Goal: Transaction & Acquisition: Obtain resource

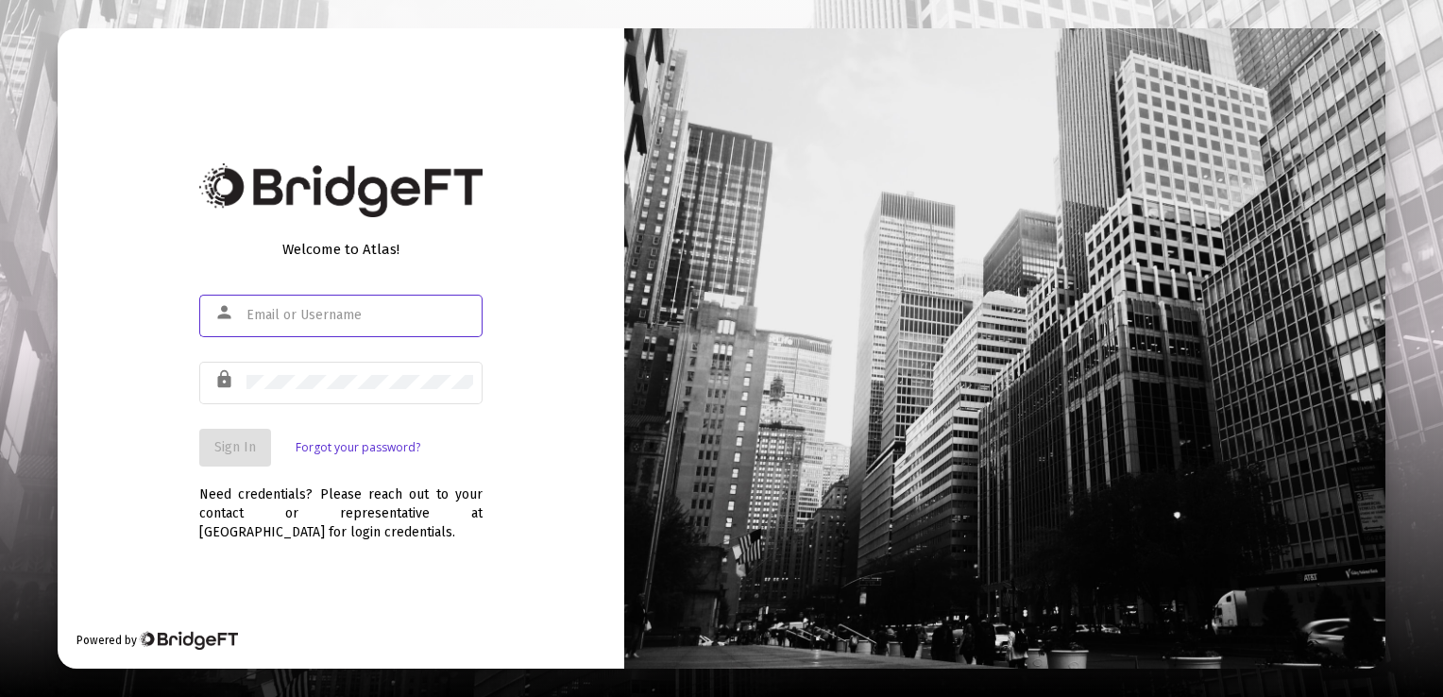
type input "[EMAIL_ADDRESS][DOMAIN_NAME]"
click at [238, 441] on span "Sign In" at bounding box center [235, 447] width 42 height 16
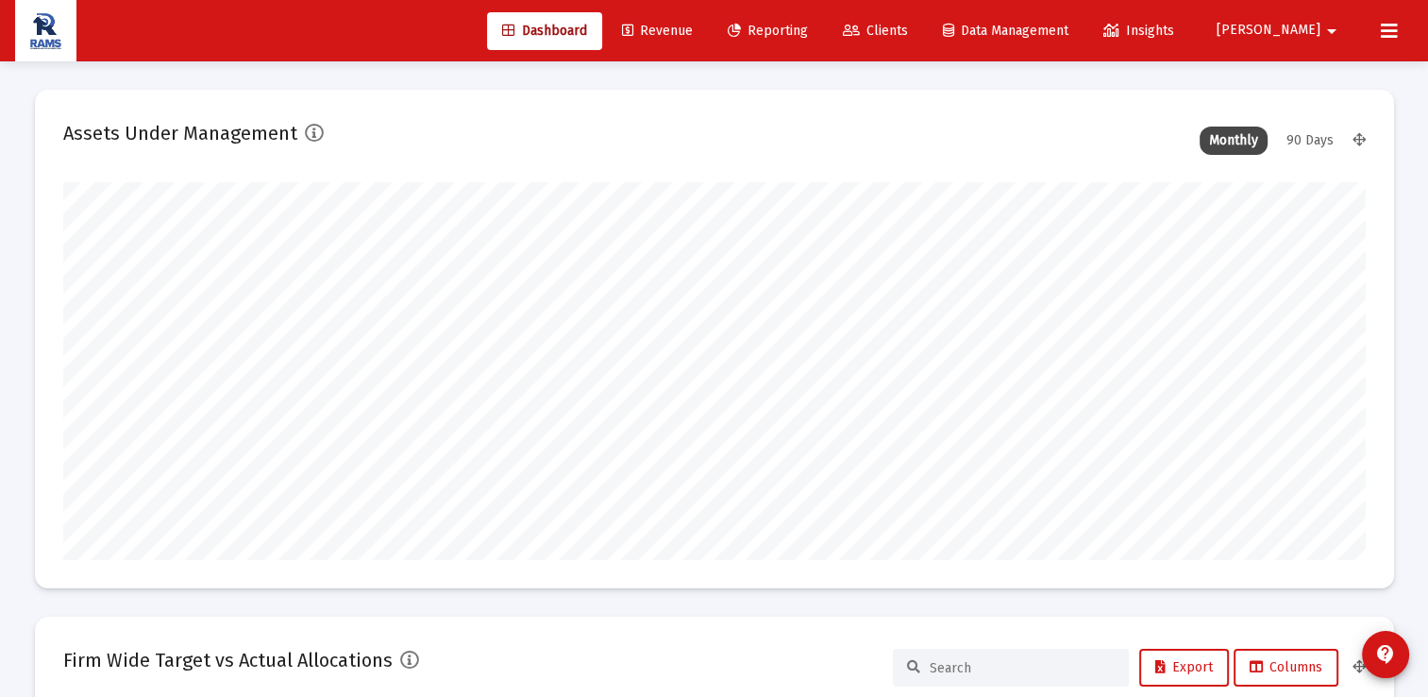
scroll to position [378, 1303]
type input "[DATE]"
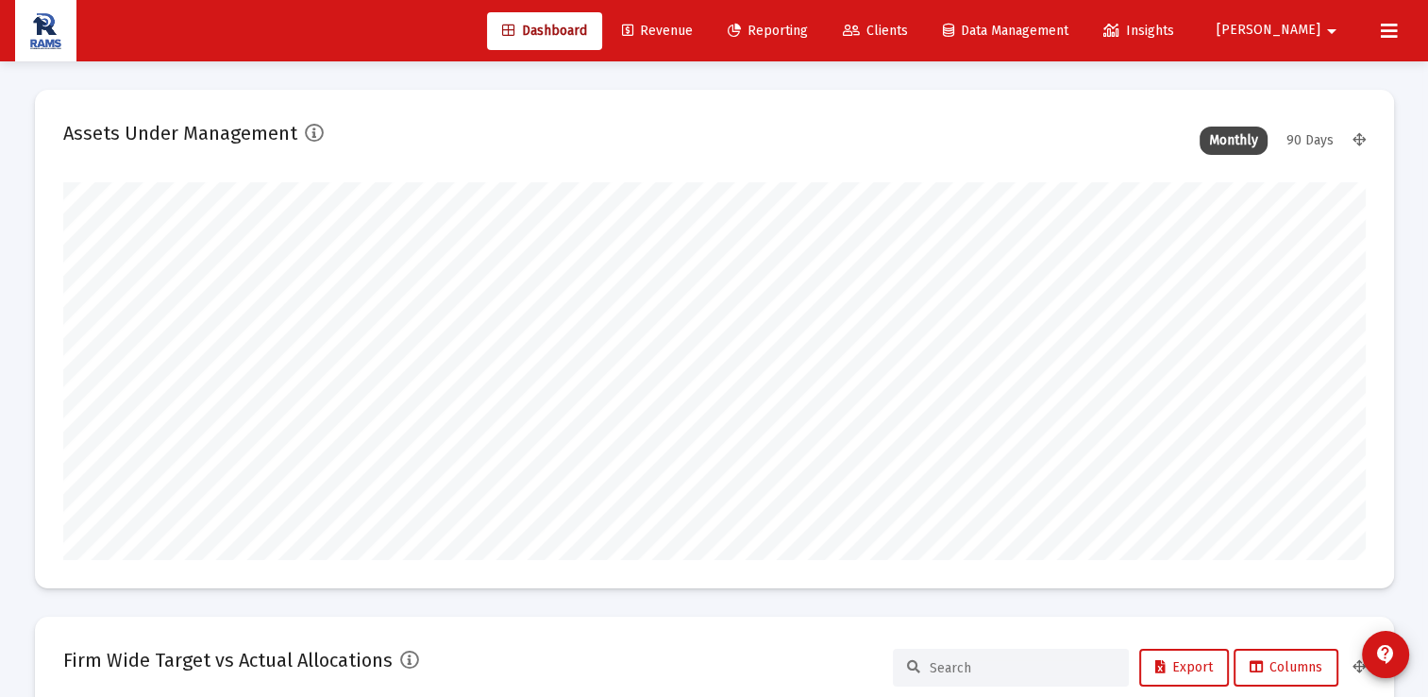
click at [908, 24] on span "Clients" at bounding box center [875, 31] width 65 height 16
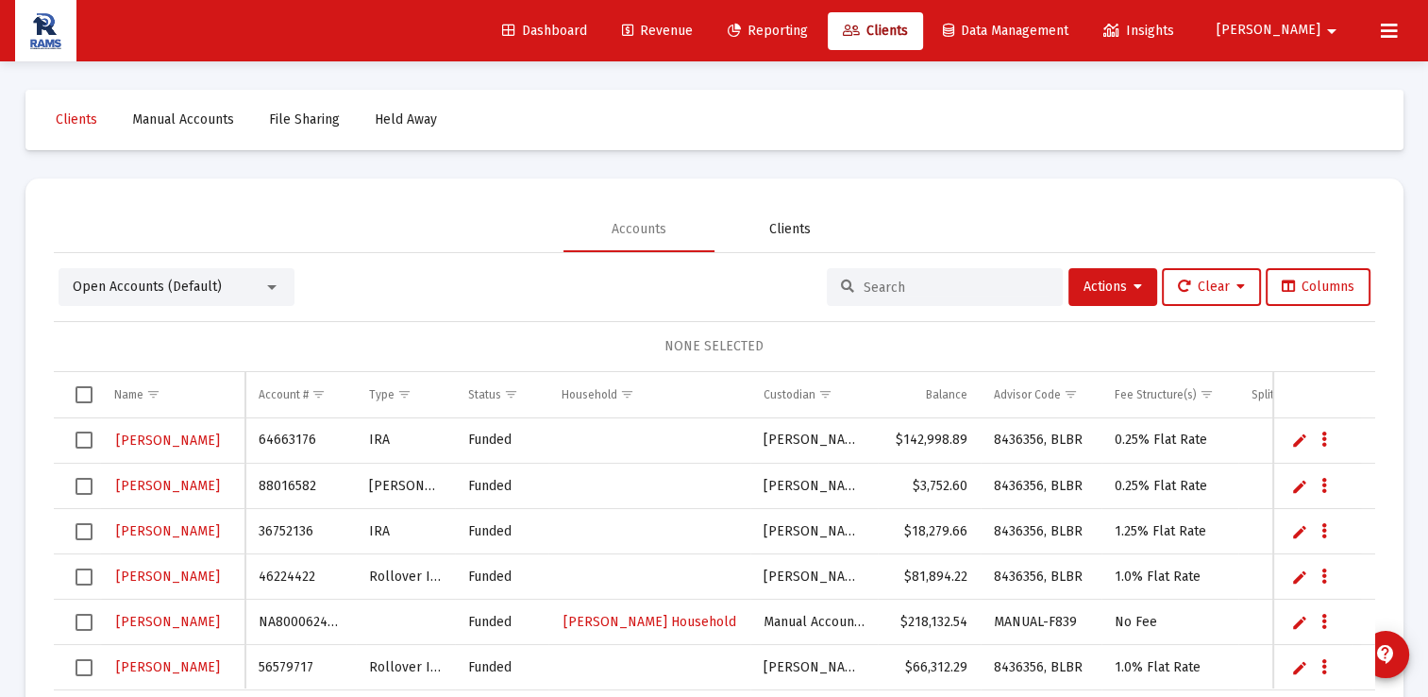
click at [793, 231] on div "Clients" at bounding box center [790, 229] width 42 height 19
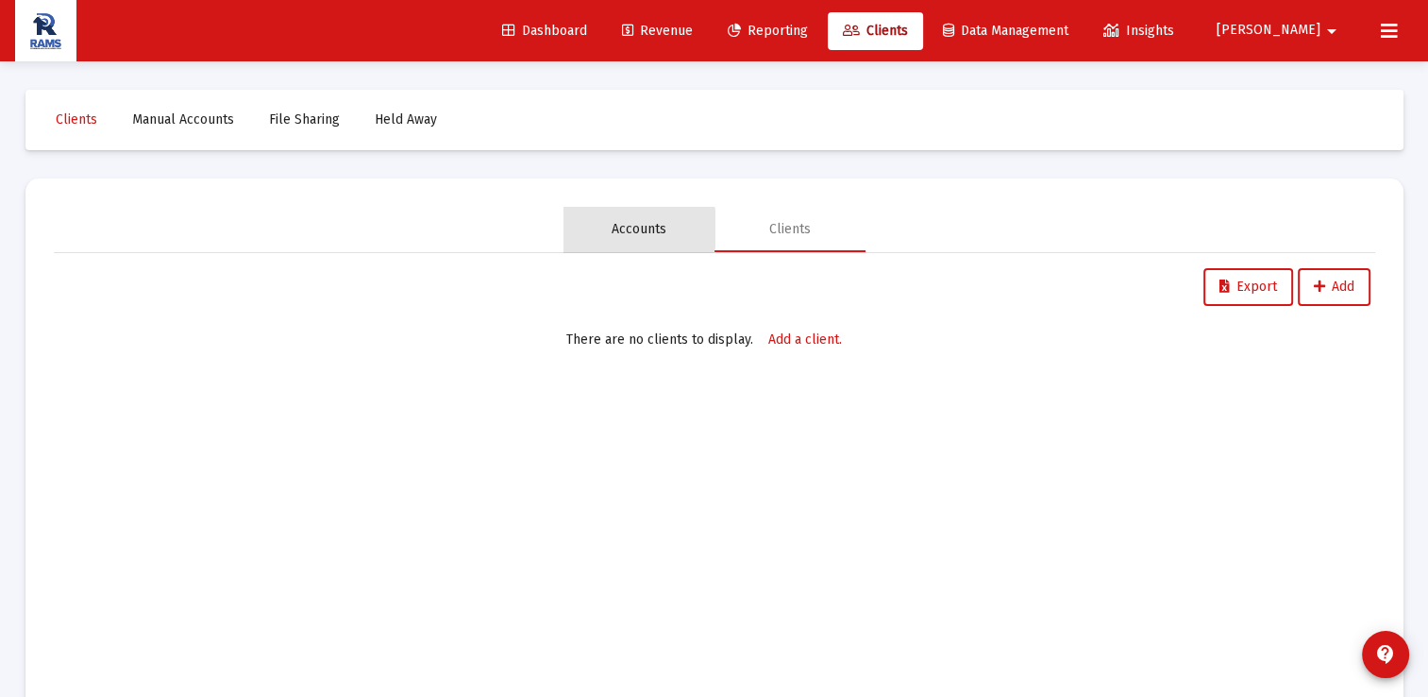
click at [624, 228] on div "Accounts" at bounding box center [639, 229] width 55 height 19
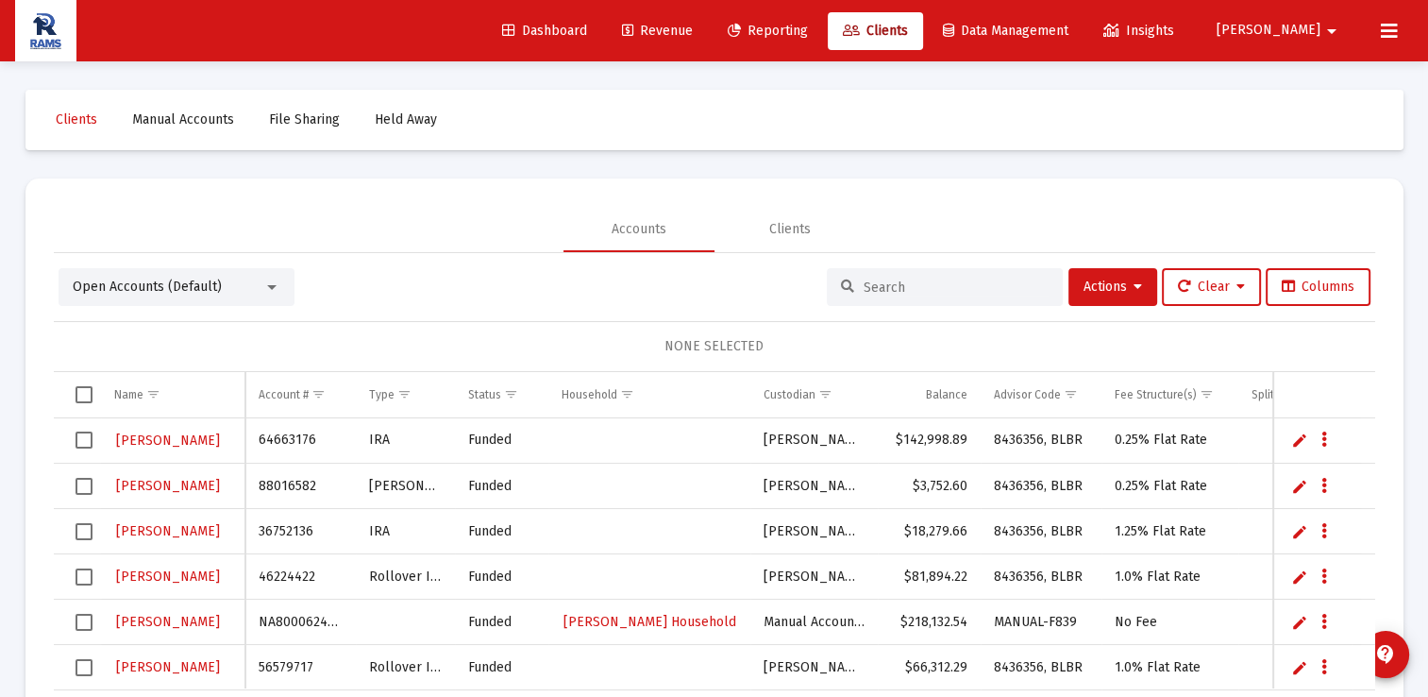
click at [882, 279] on input at bounding box center [956, 287] width 185 height 16
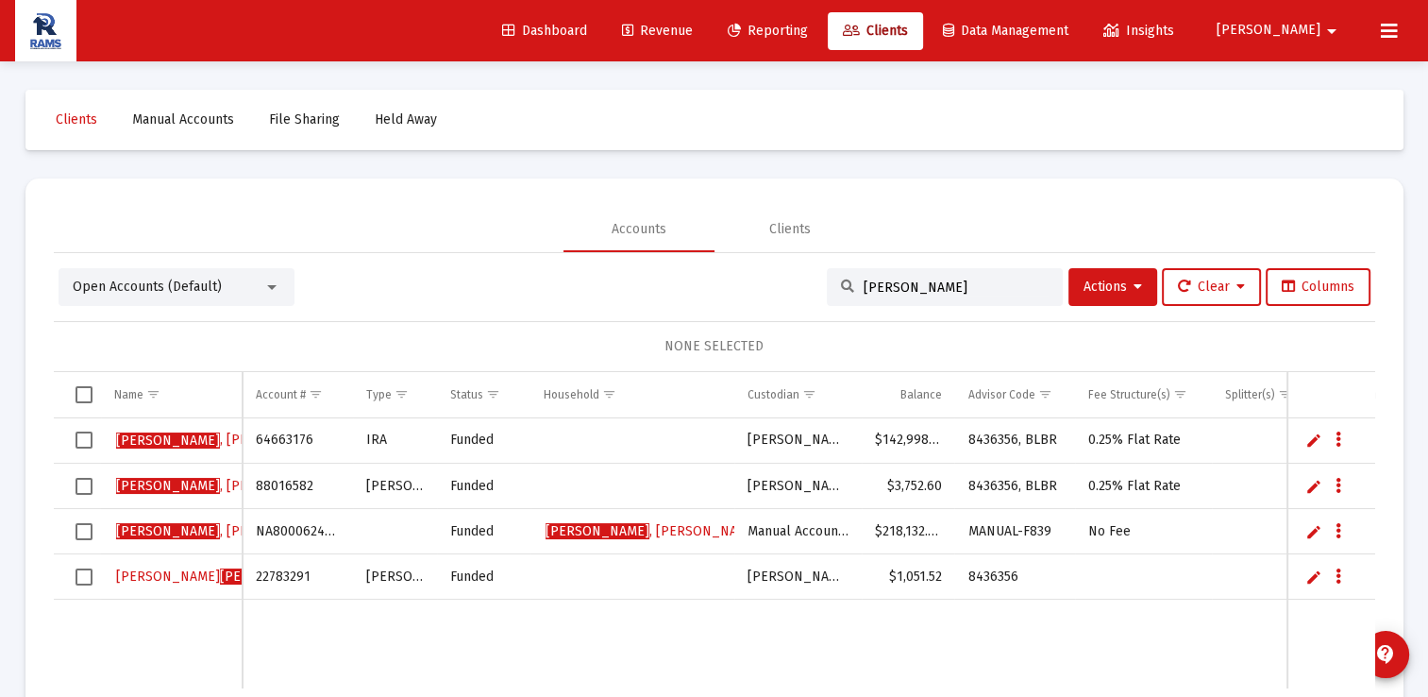
type input "[PERSON_NAME]"
click at [146, 481] on span "[PERSON_NAME]" at bounding box center [168, 486] width 104 height 16
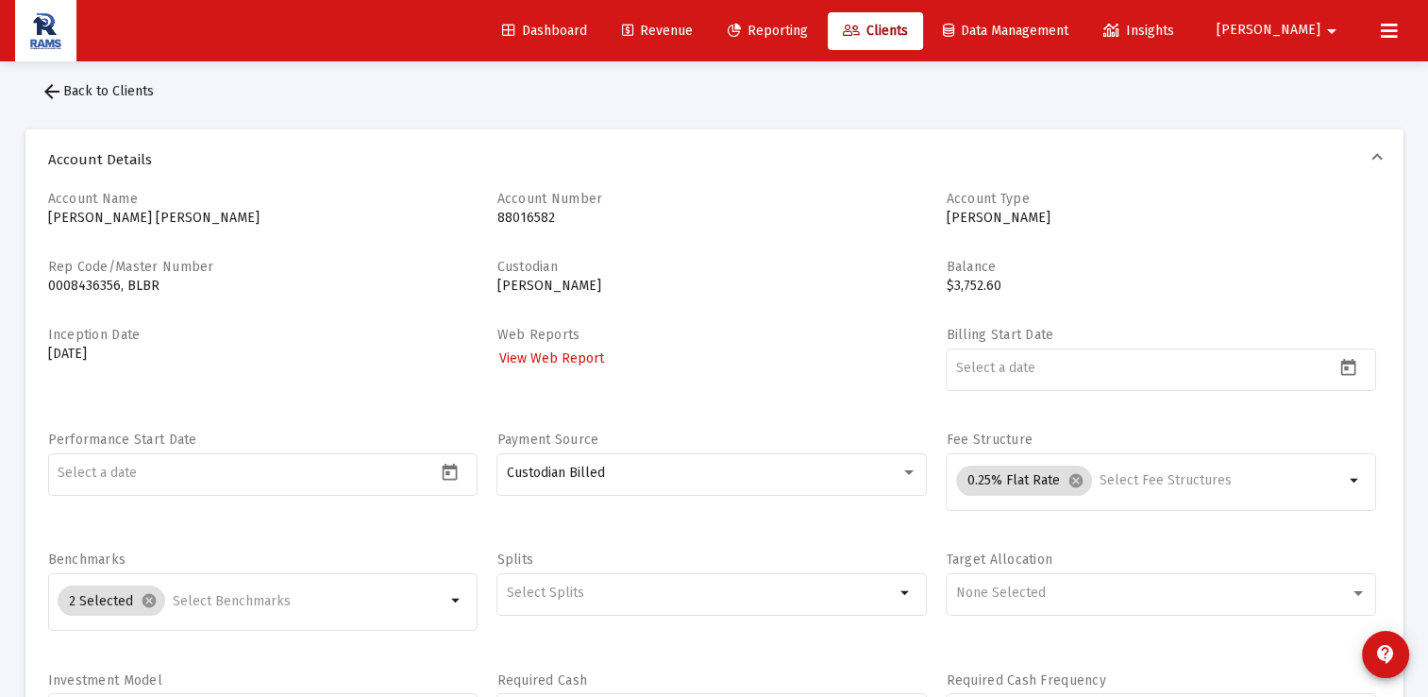
scroll to position [15, 0]
click at [808, 36] on span "Reporting" at bounding box center [768, 31] width 80 height 16
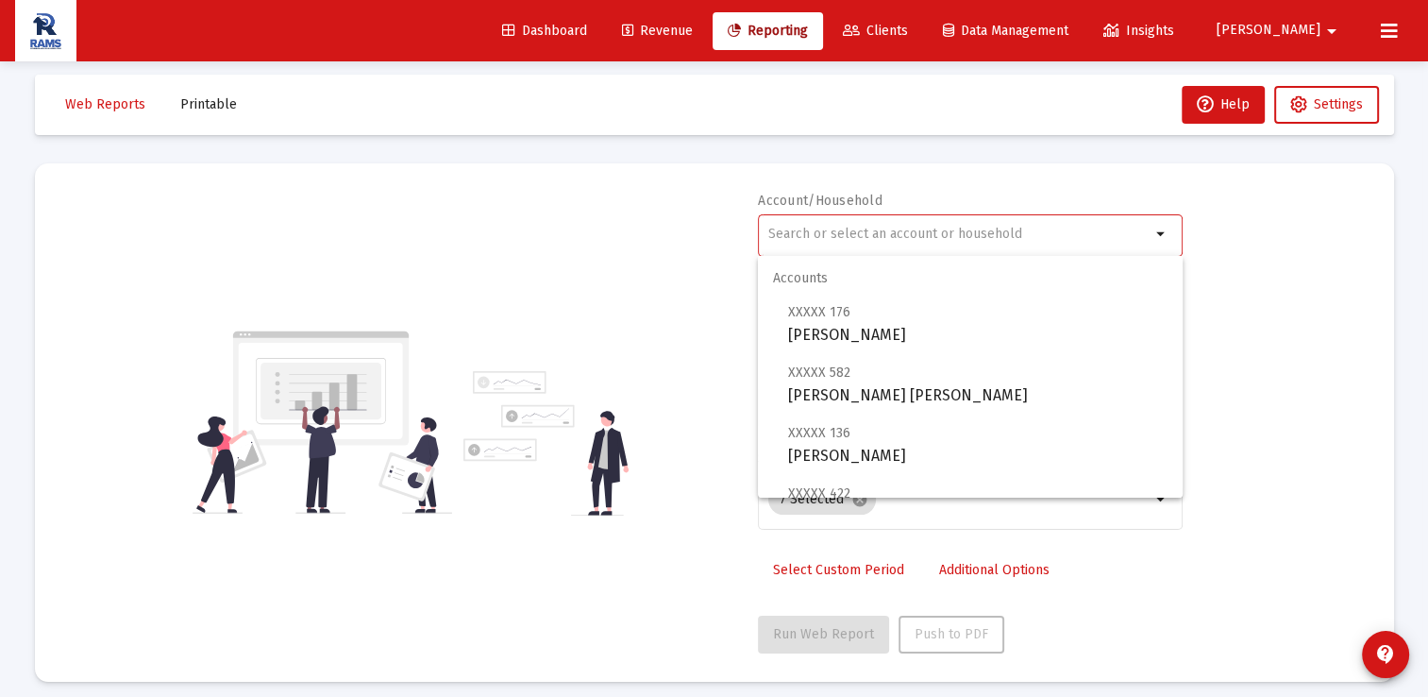
click at [1077, 227] on input "text" at bounding box center [959, 234] width 382 height 15
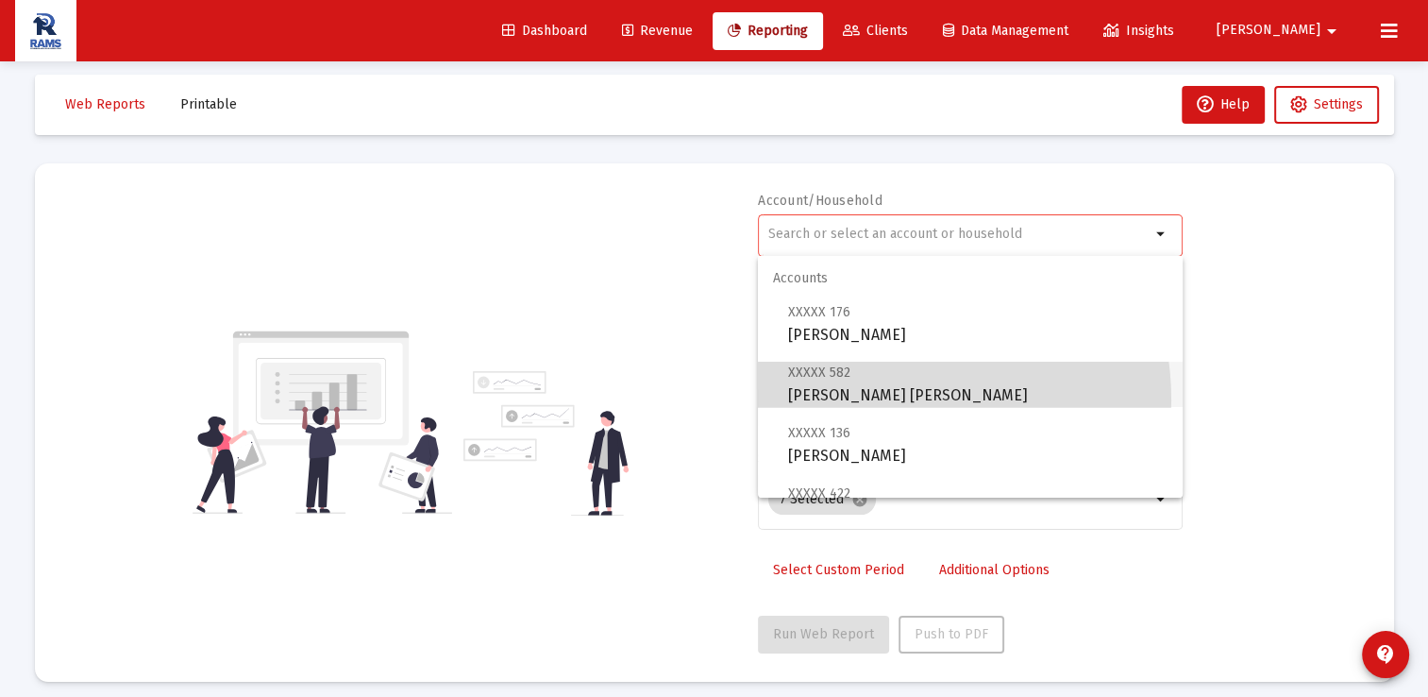
click at [876, 400] on span "XXXXX 582 [PERSON_NAME] [PERSON_NAME]" at bounding box center [978, 384] width 380 height 46
type input "[PERSON_NAME] [PERSON_NAME]"
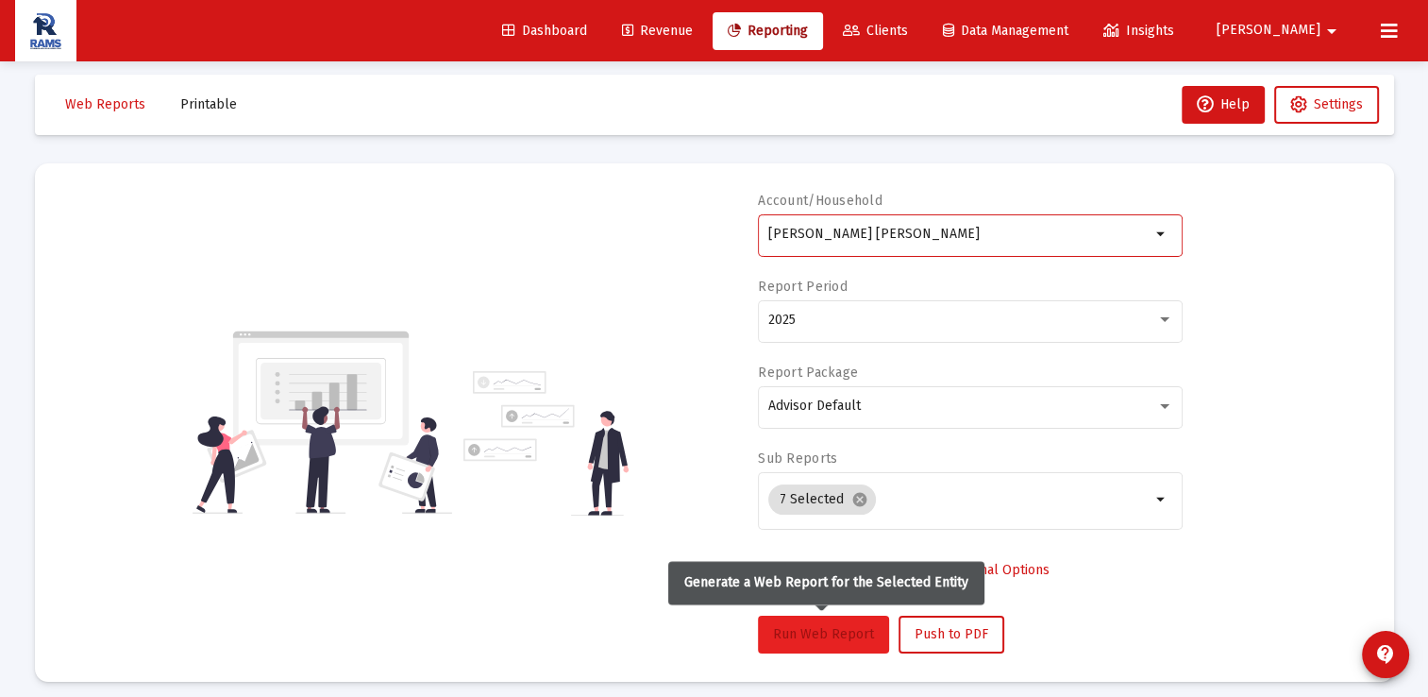
click at [806, 621] on button "Run Web Report" at bounding box center [823, 635] width 131 height 38
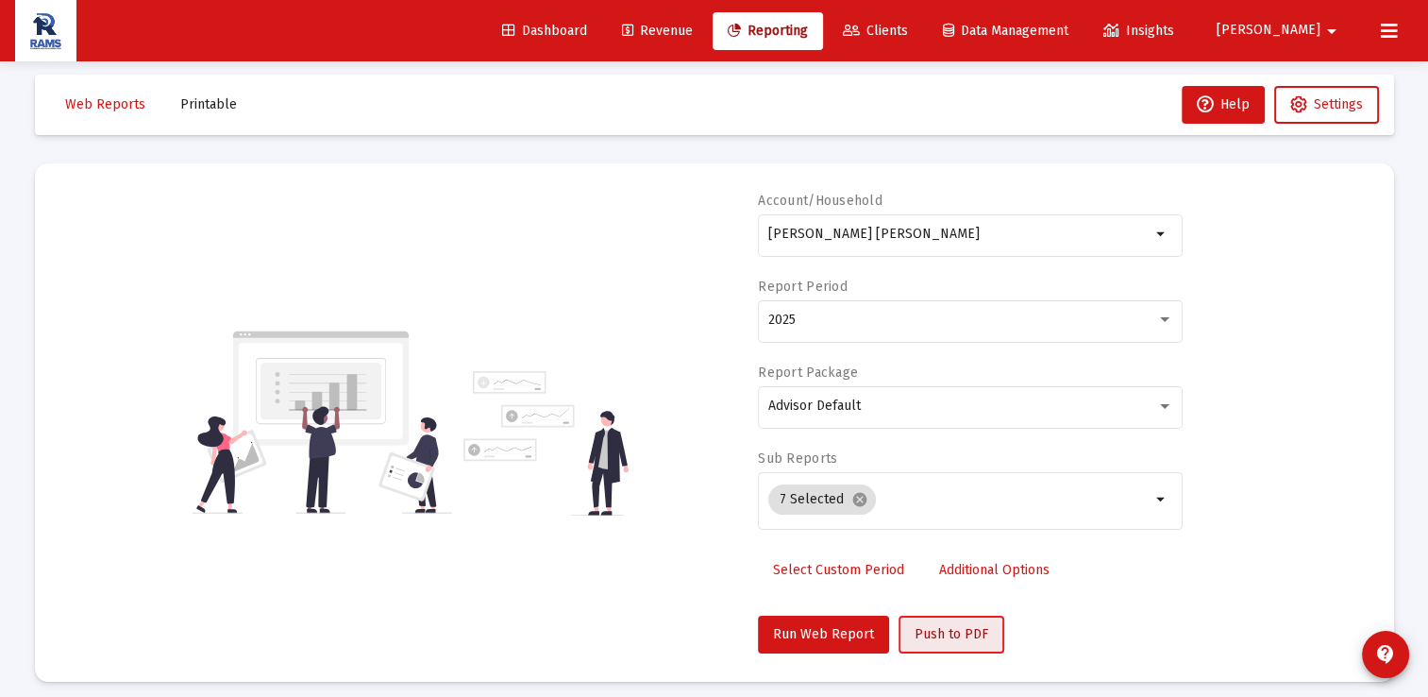
click at [923, 633] on span "Push to PDF" at bounding box center [952, 634] width 74 height 16
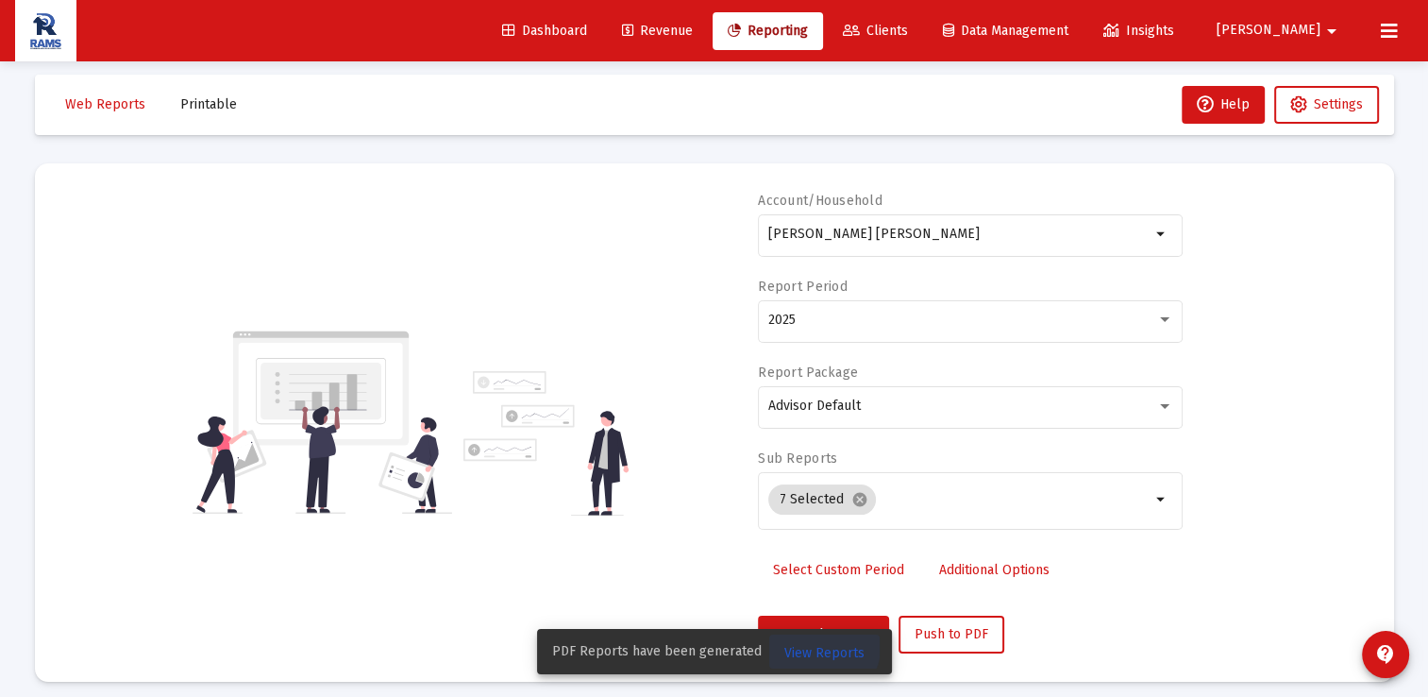
click at [820, 648] on span "View Reports" at bounding box center [825, 653] width 80 height 16
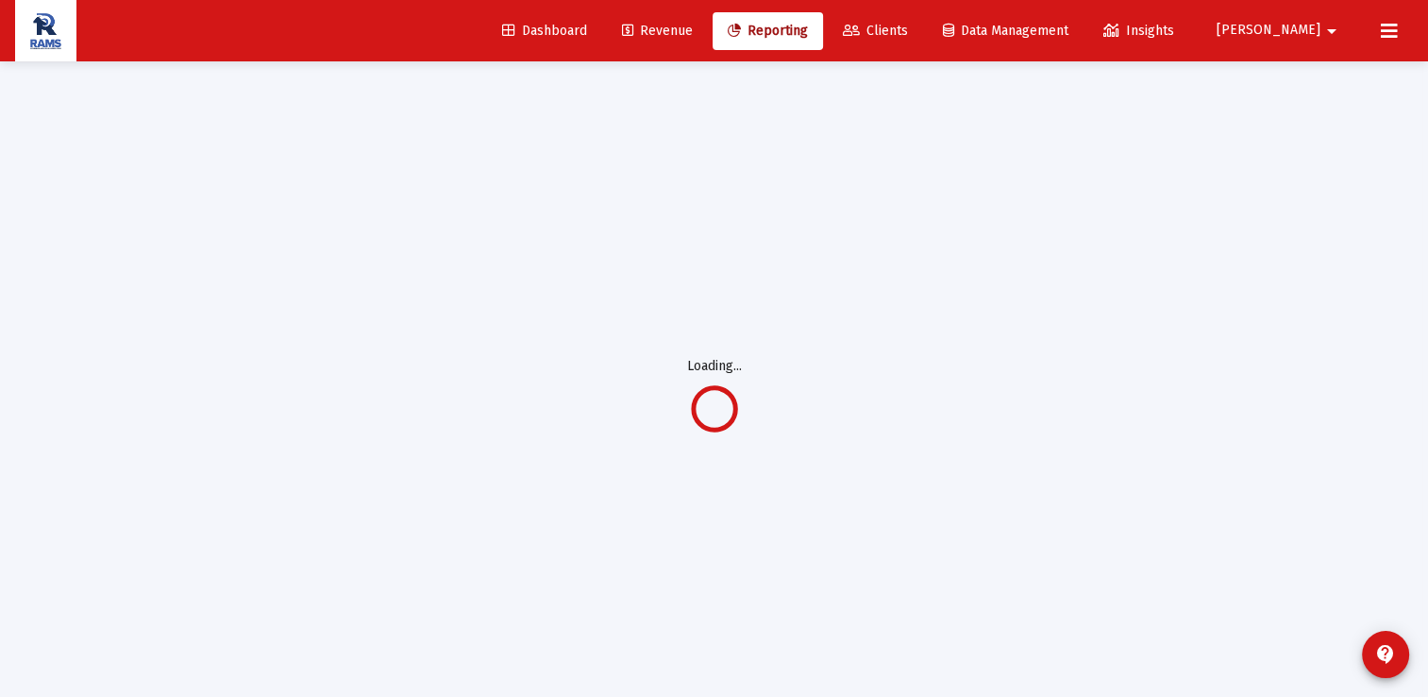
scroll to position [8, 0]
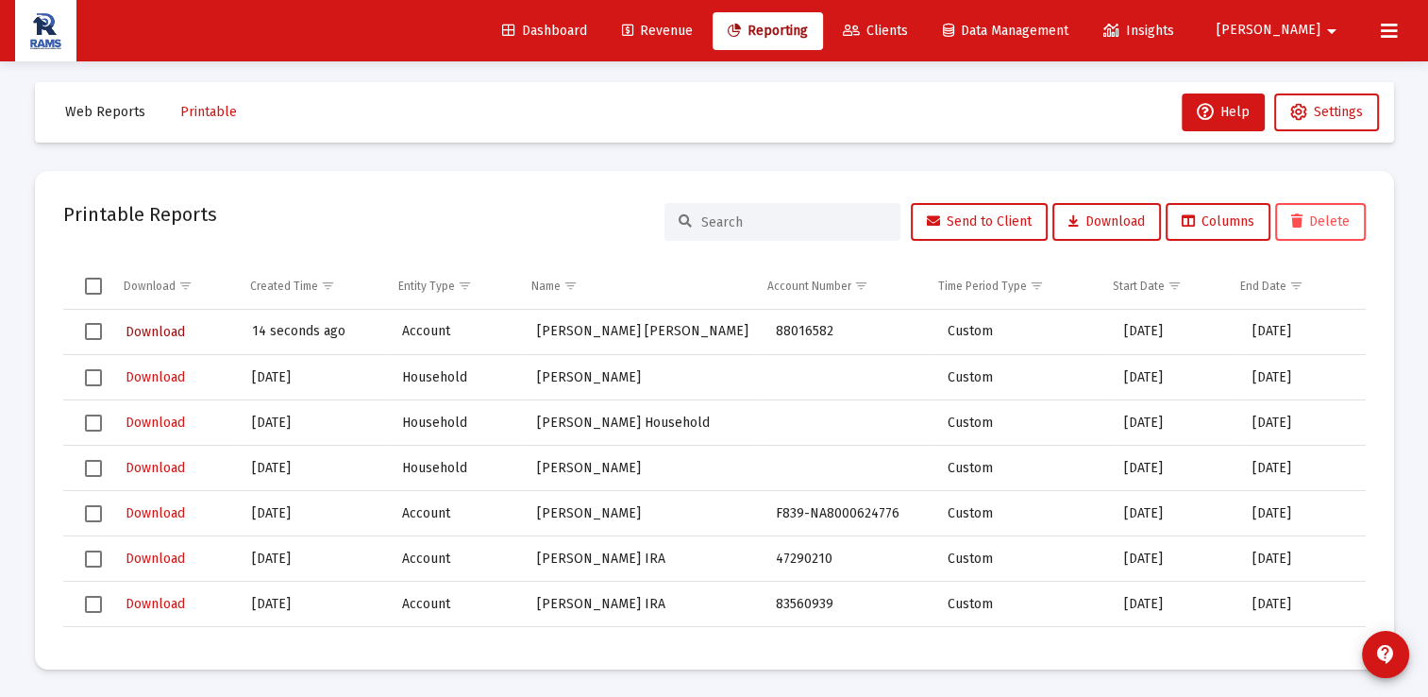
click at [151, 327] on span "Download" at bounding box center [155, 332] width 59 height 16
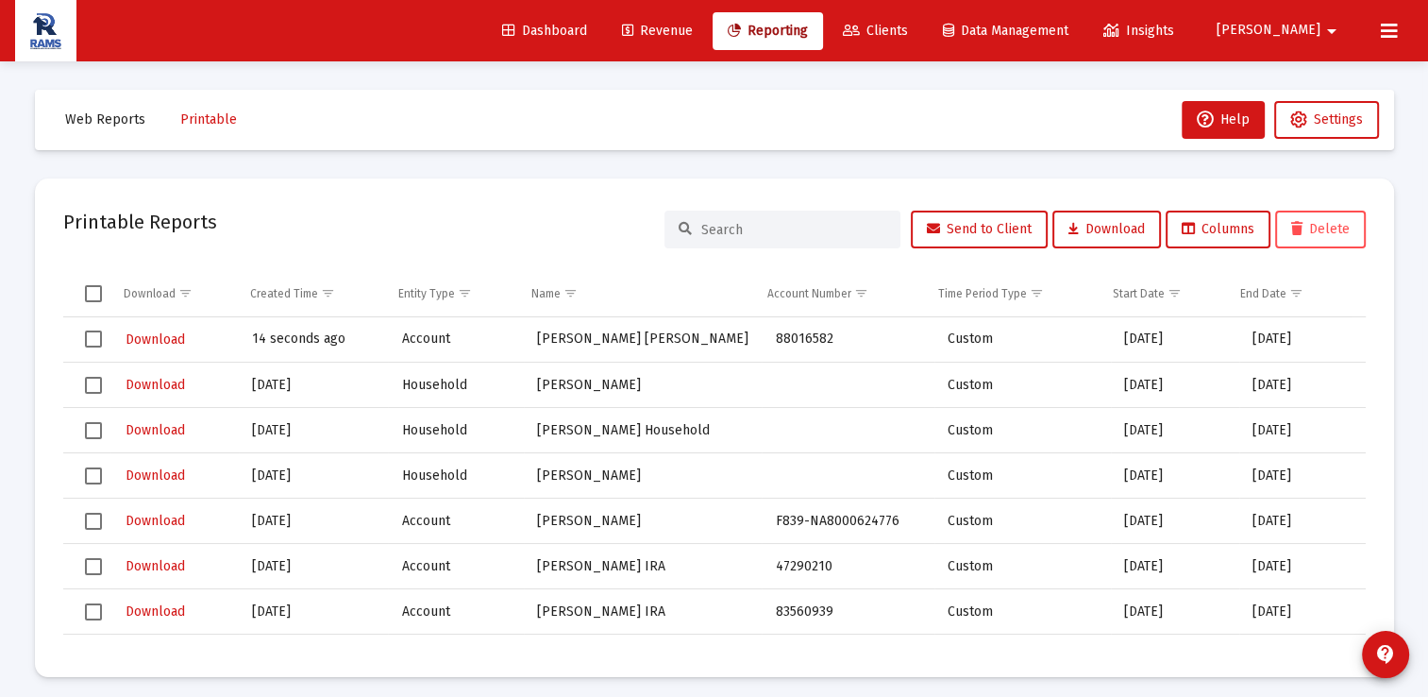
scroll to position [8, 0]
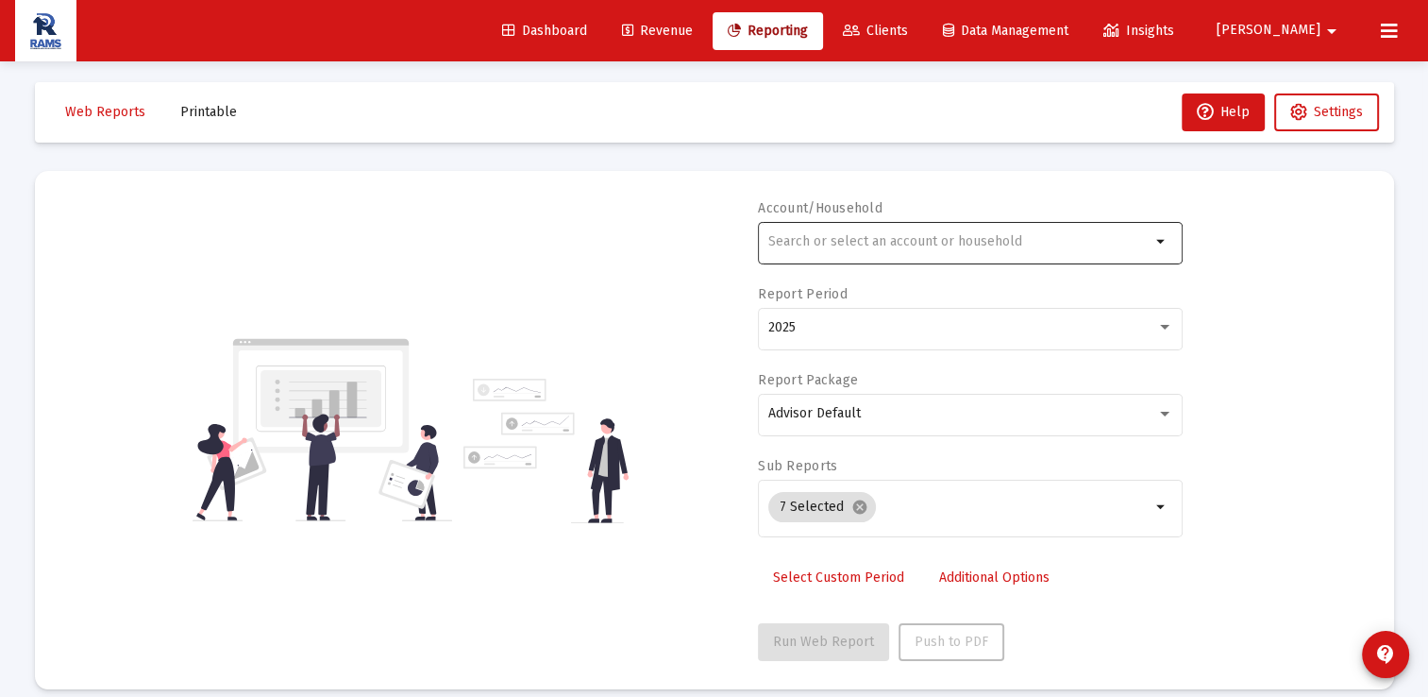
click at [1090, 253] on div at bounding box center [959, 241] width 382 height 46
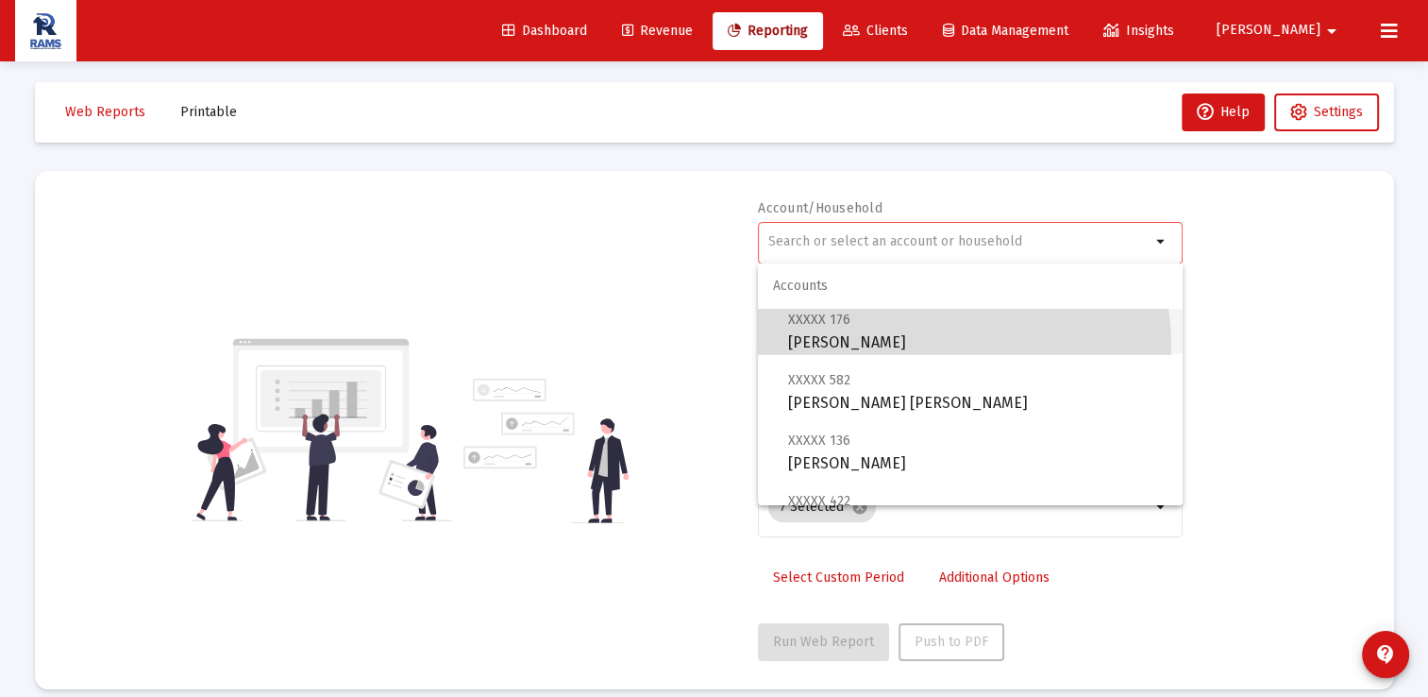
drag, startPoint x: 948, startPoint y: 349, endPoint x: 918, endPoint y: 348, distance: 30.2
click at [918, 348] on span "XXXXX 176 [PERSON_NAME]" at bounding box center [978, 331] width 380 height 46
type input "[PERSON_NAME]"
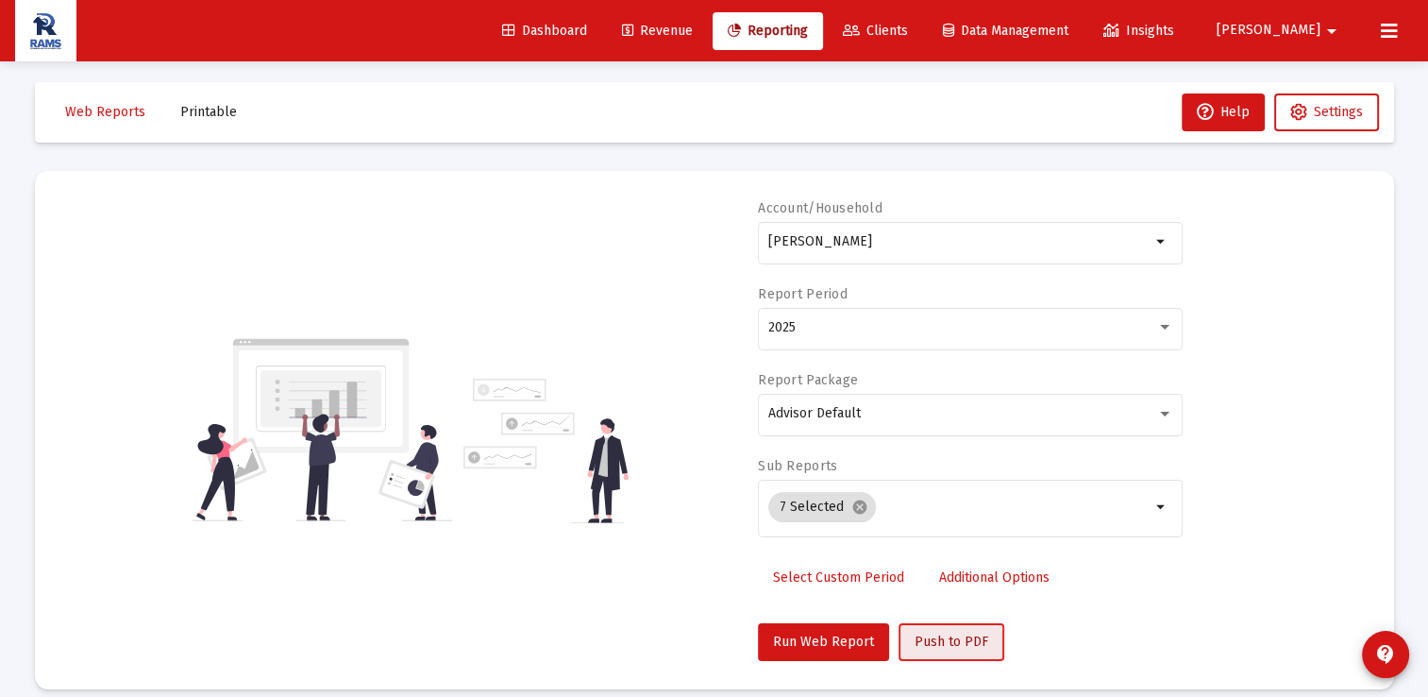
click at [915, 643] on span "Push to PDF" at bounding box center [952, 641] width 74 height 16
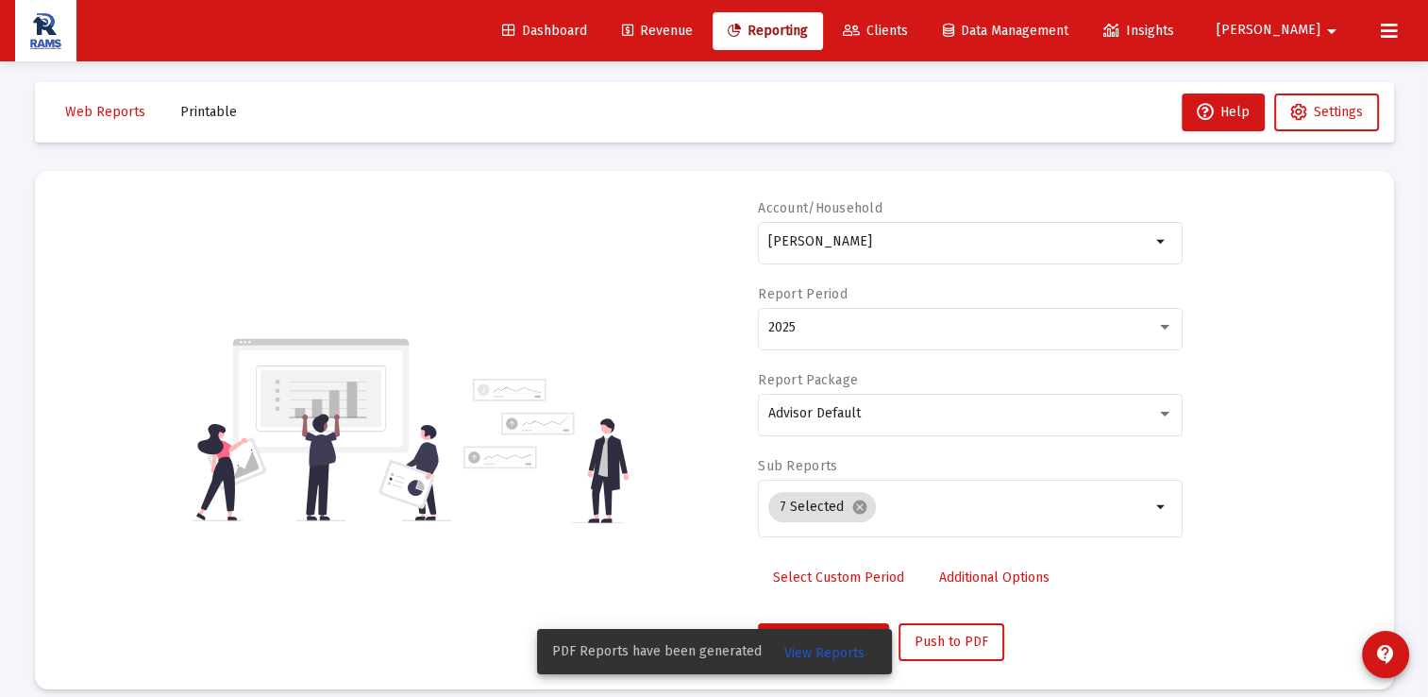
click at [817, 657] on span "View Reports" at bounding box center [825, 653] width 80 height 16
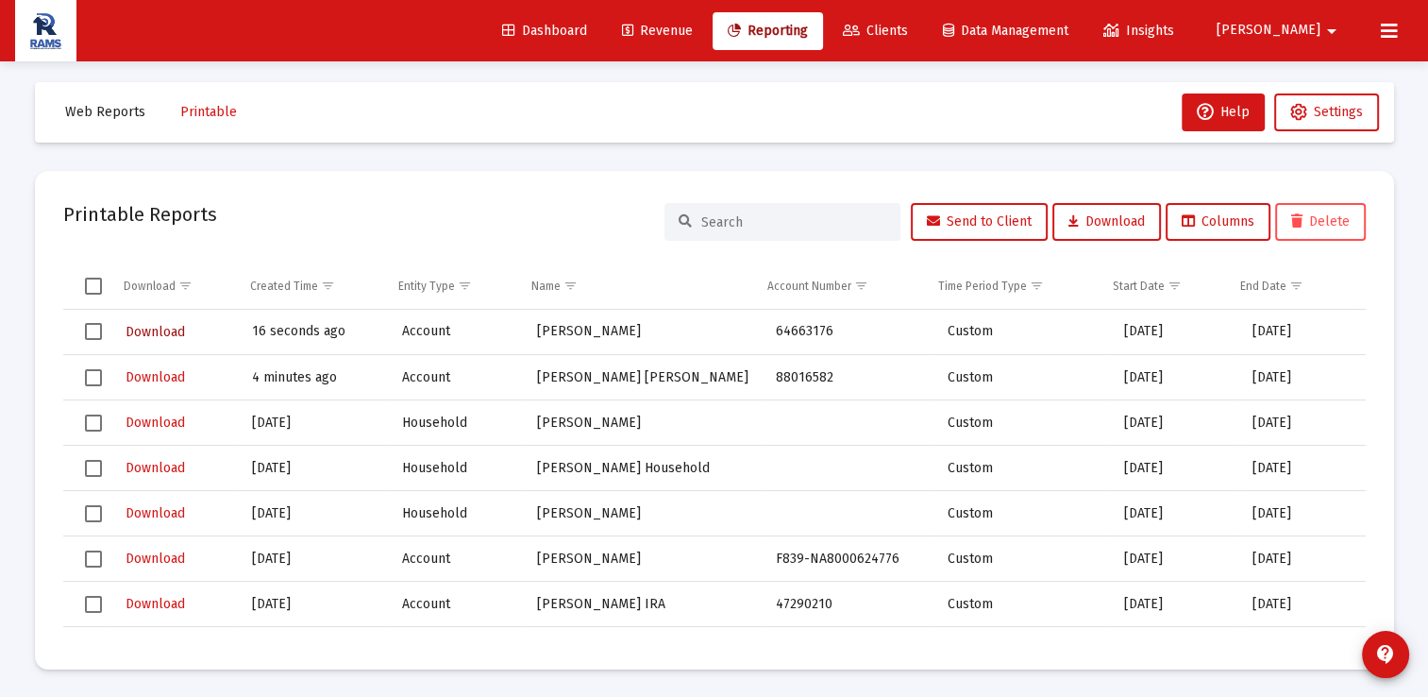
click at [170, 336] on span "Download" at bounding box center [155, 332] width 59 height 16
